Goal: Task Accomplishment & Management: Use online tool/utility

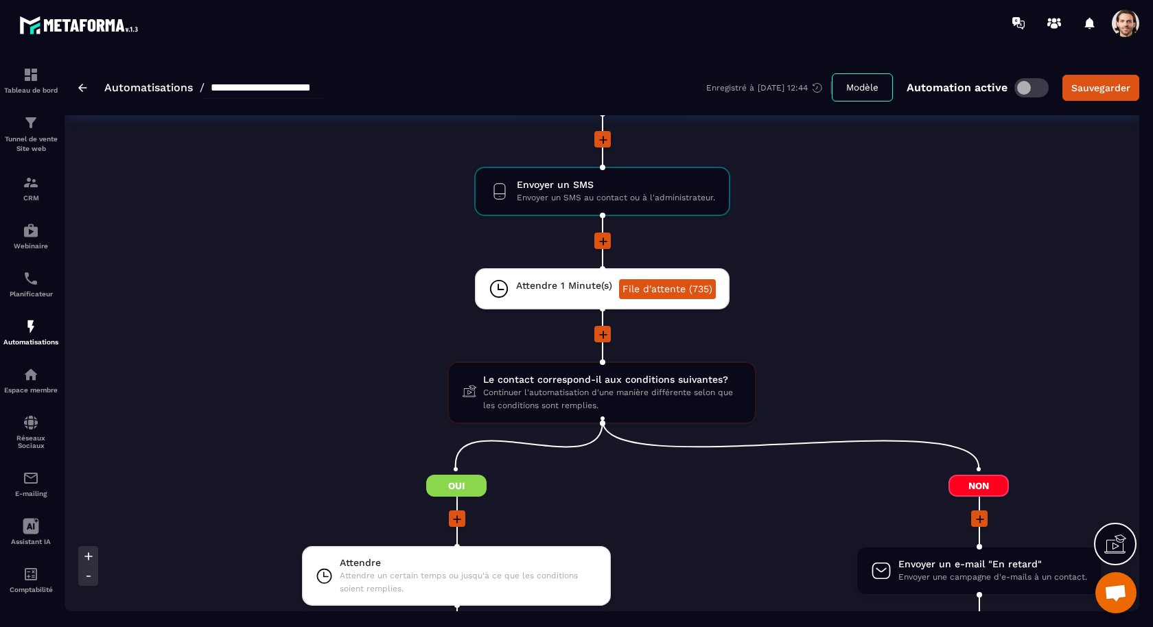
scroll to position [1752, 0]
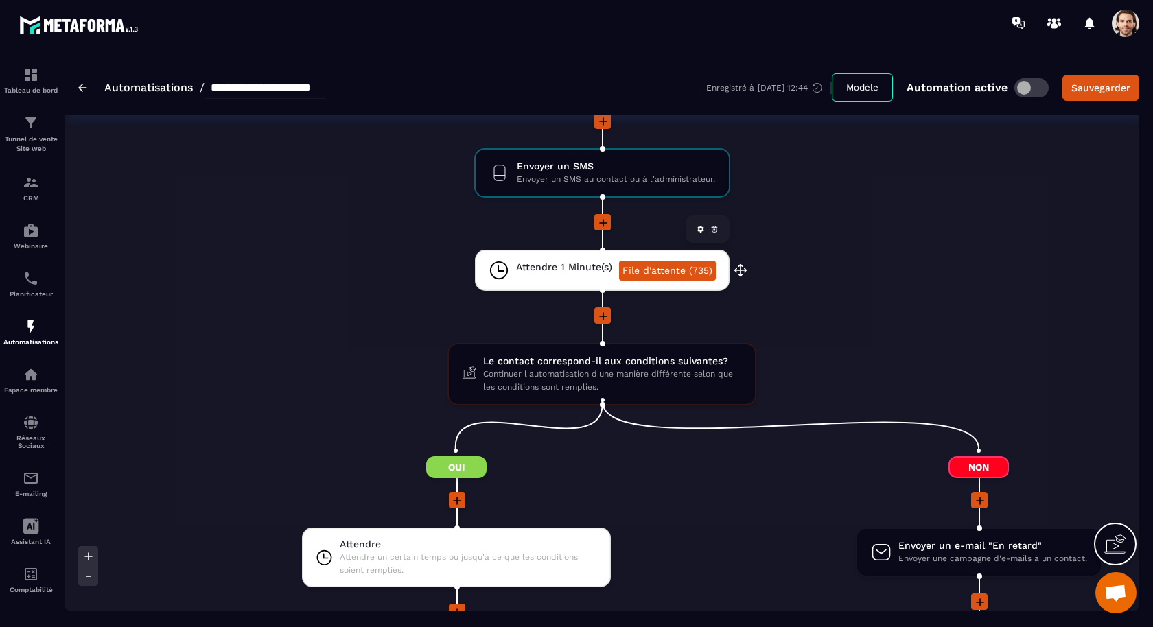
click at [567, 261] on span "Attendre 1 Minute(s)" at bounding box center [564, 267] width 96 height 13
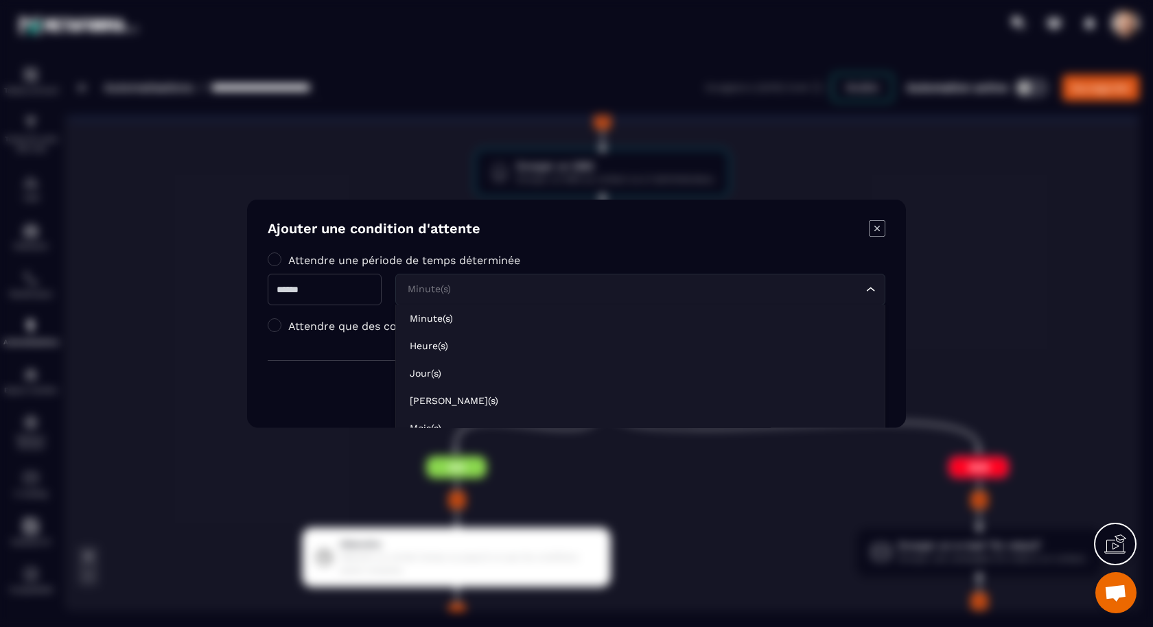
click at [554, 286] on input "Search for option" at bounding box center [633, 289] width 458 height 15
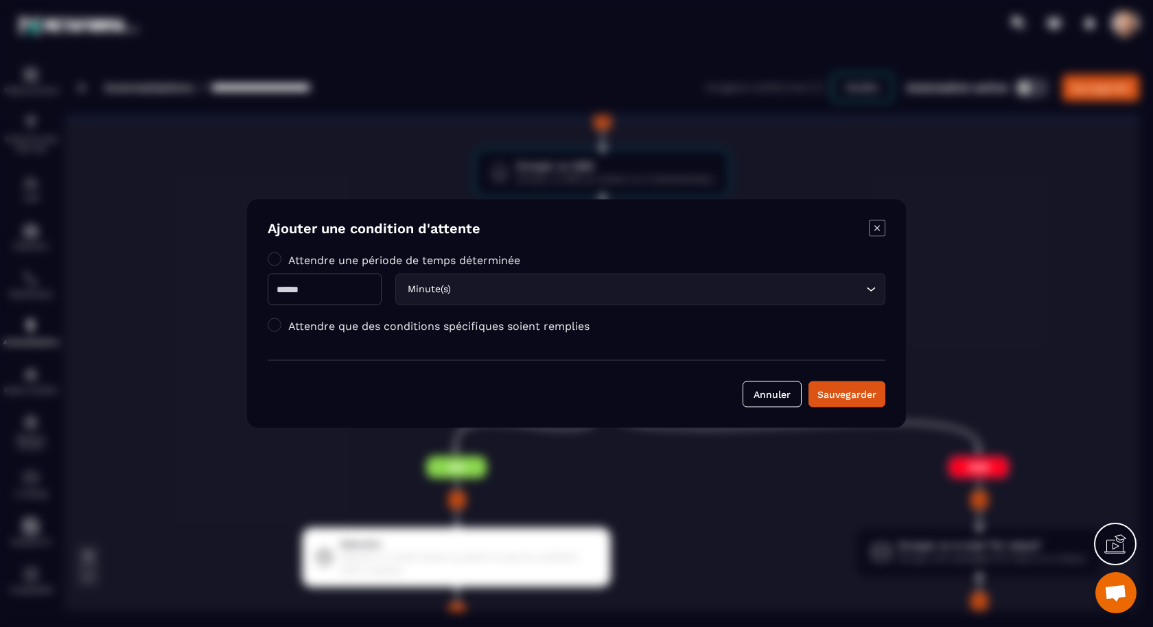
click at [882, 229] on icon "Modal window" at bounding box center [877, 228] width 16 height 16
